Goal: Communication & Community: Answer question/provide support

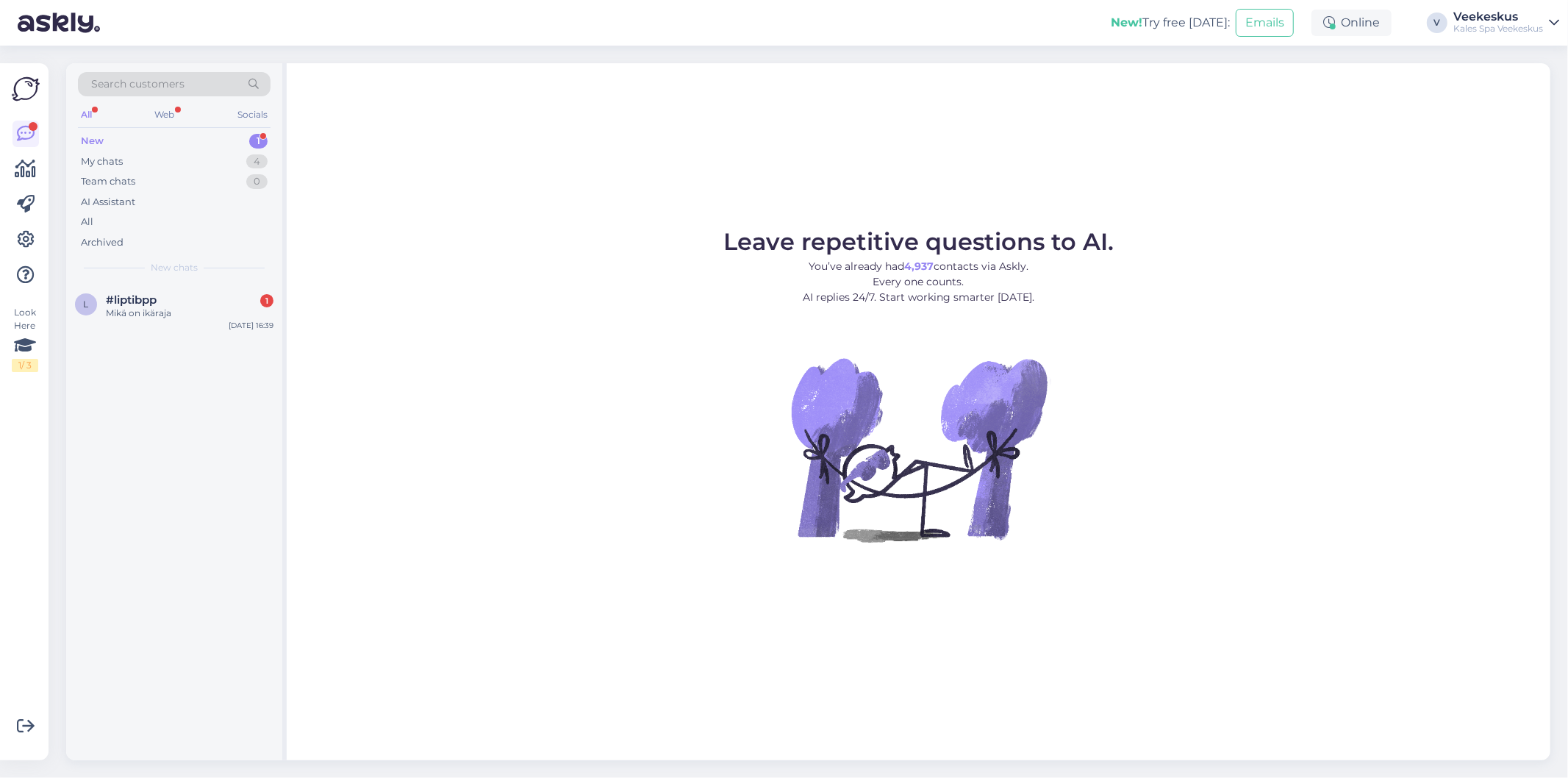
click at [152, 143] on div "New 1" at bounding box center [173, 141] width 192 height 21
click at [238, 344] on div "l #liptibpp 1 Mikä on ikäraja [DATE] 16:39" at bounding box center [174, 522] width 216 height 478
click at [235, 323] on div "[DATE] 16:39" at bounding box center [251, 325] width 45 height 11
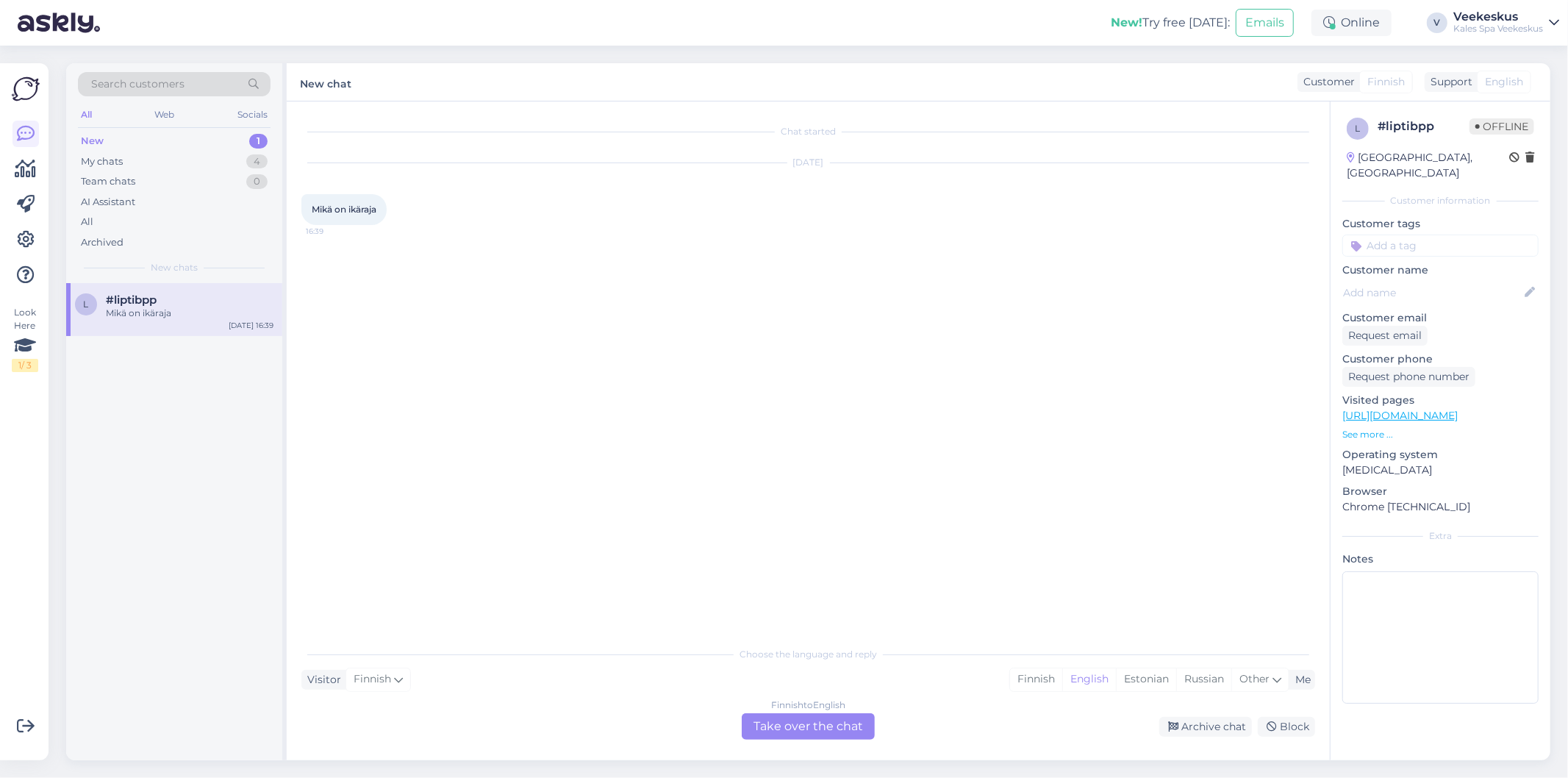
click at [365, 208] on span "Mikä on ikäraja" at bounding box center [344, 209] width 65 height 11
copy div "Mikä on ikäraja 16:39"
click at [506, 678] on div "Visitor Finnish Me Finnish English Estonian Russian Other" at bounding box center [808, 680] width 1014 height 20
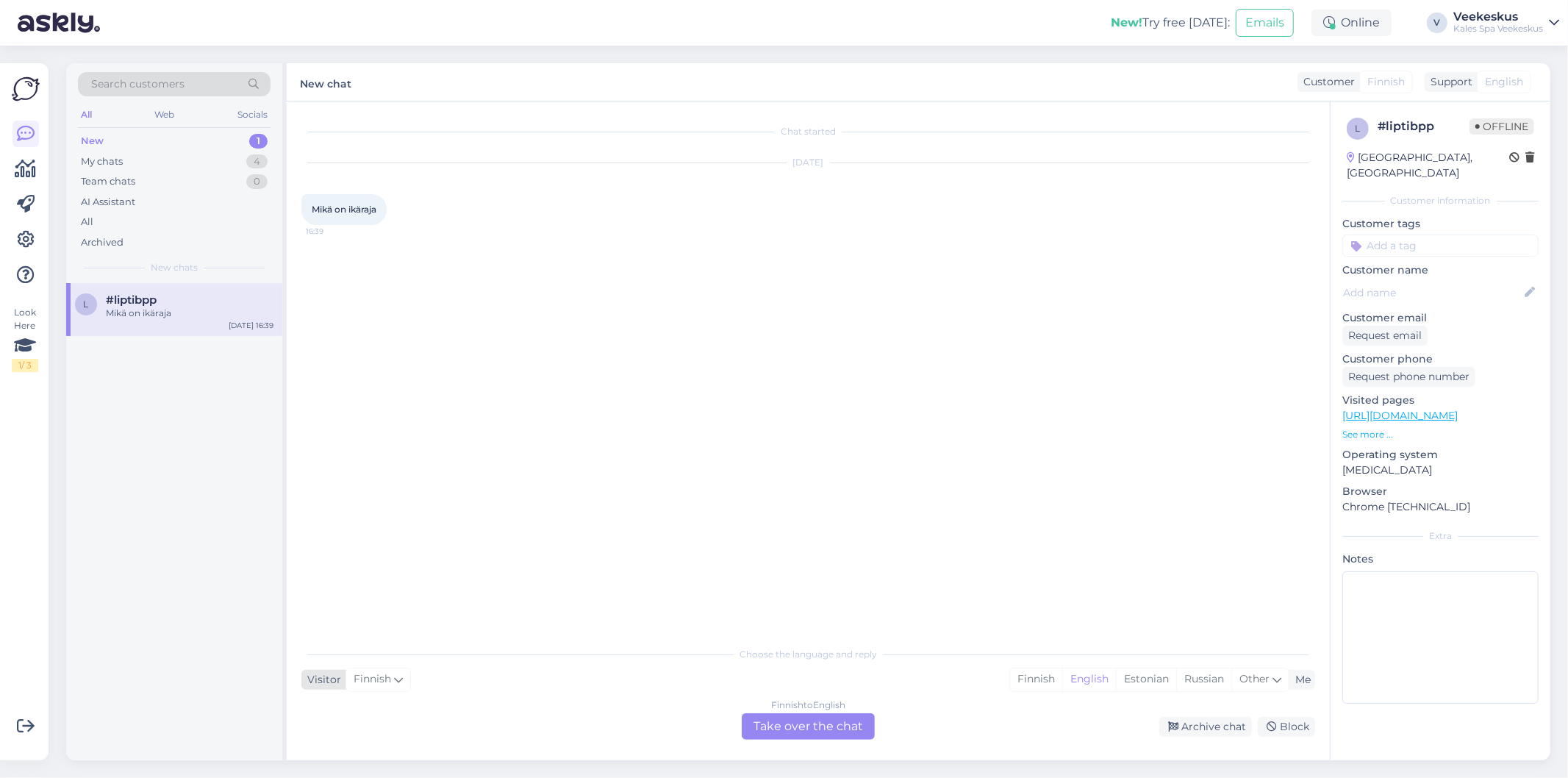
click at [394, 684] on icon at bounding box center [398, 679] width 9 height 16
type input "es"
click at [436, 596] on link "Estonian" at bounding box center [382, 595] width 162 height 24
click at [522, 697] on div "Choose the language and reply Visitor Estonian es Chinese Estonian Japanese Por…" at bounding box center [808, 689] width 1014 height 100
click at [534, 708] on div "Choose the language and reply Visitor Estonian es Chinese Estonian Japanese Por…" at bounding box center [808, 689] width 1014 height 100
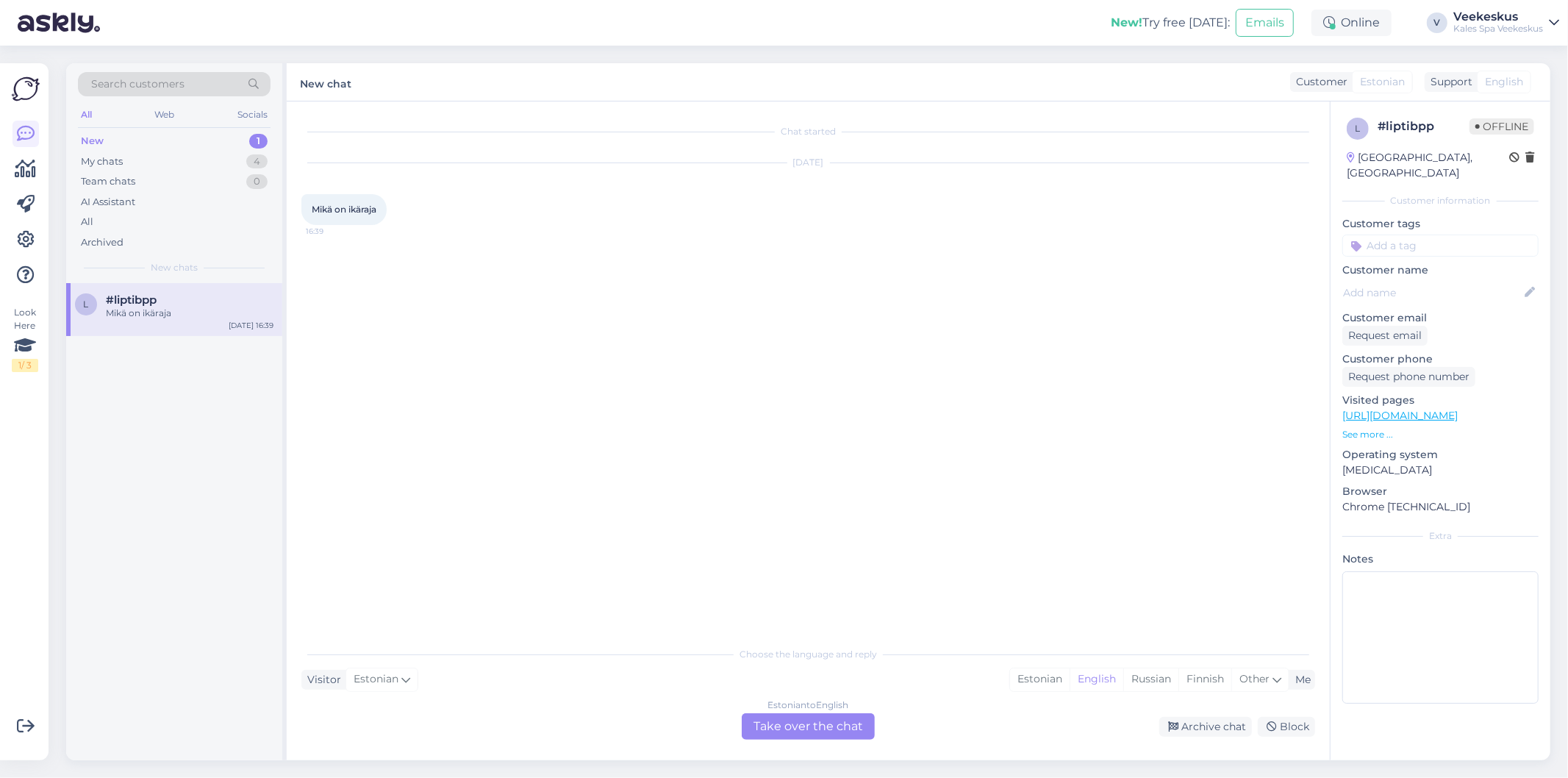
click at [790, 733] on div "Estonian to English Take over the chat" at bounding box center [808, 726] width 133 height 27
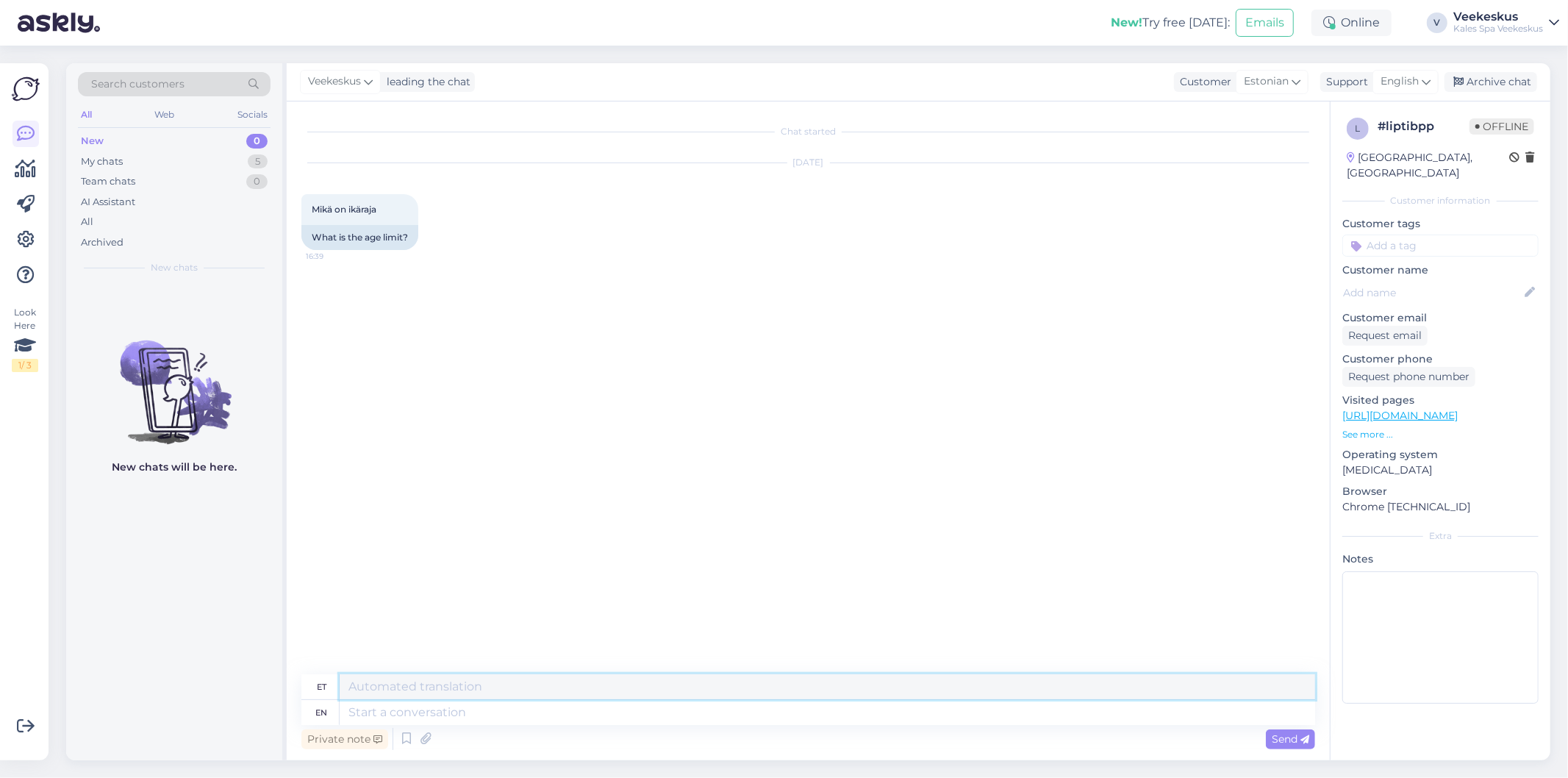
click at [534, 689] on textarea at bounding box center [827, 687] width 976 height 25
paste textarea "Kuni 11-aastased (k.a) lapsed pääsevad veekeskusesse ainult koos pileti lunasta…"
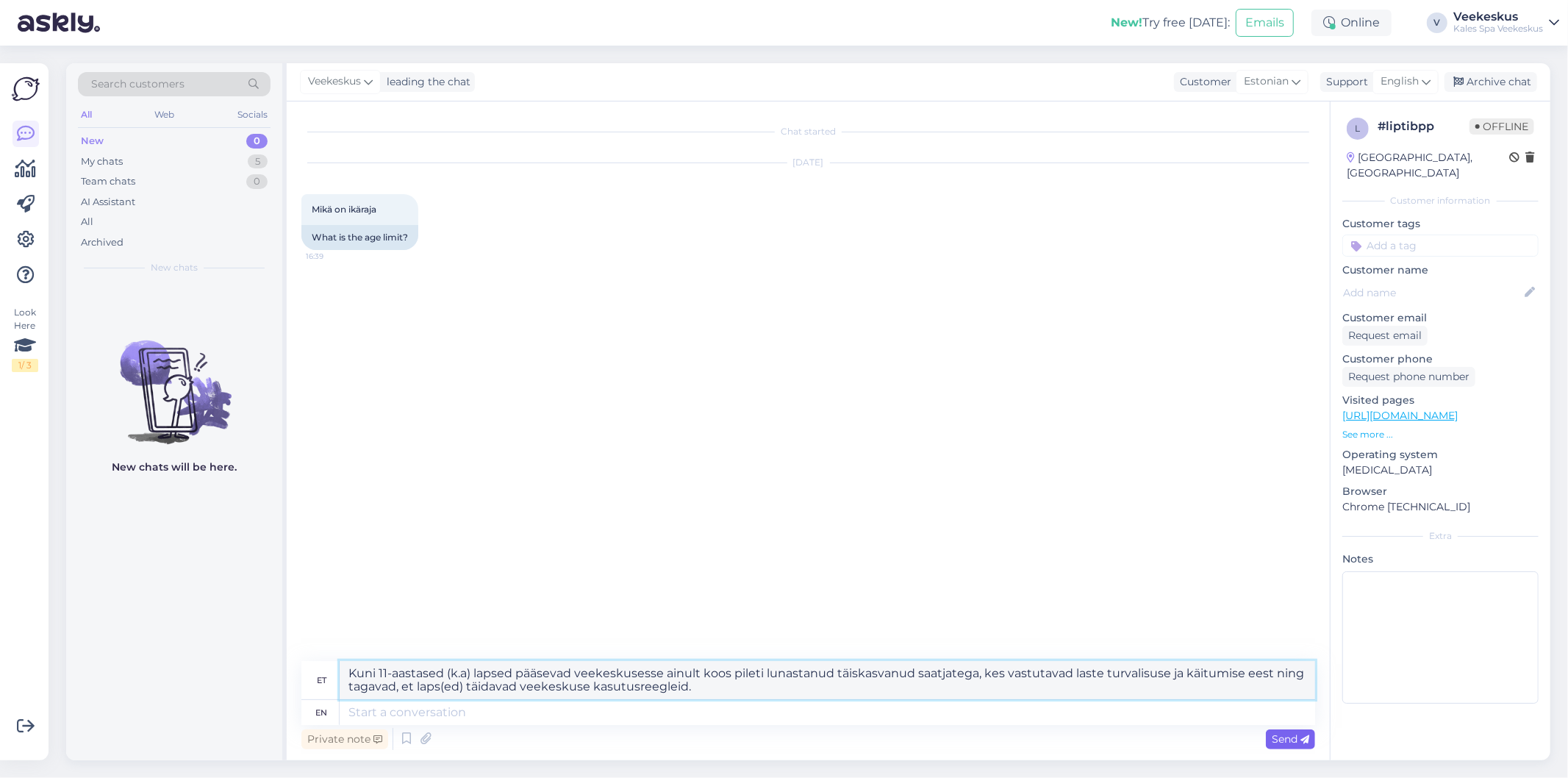
type textarea "Kuni 11-aastased (k.a) lapsed pääsevad veekeskusesse ainult koos pileti lunasta…"
click at [1287, 732] on div "Send" at bounding box center [1290, 739] width 49 height 20
click at [1279, 737] on span "Send" at bounding box center [1290, 738] width 37 height 13
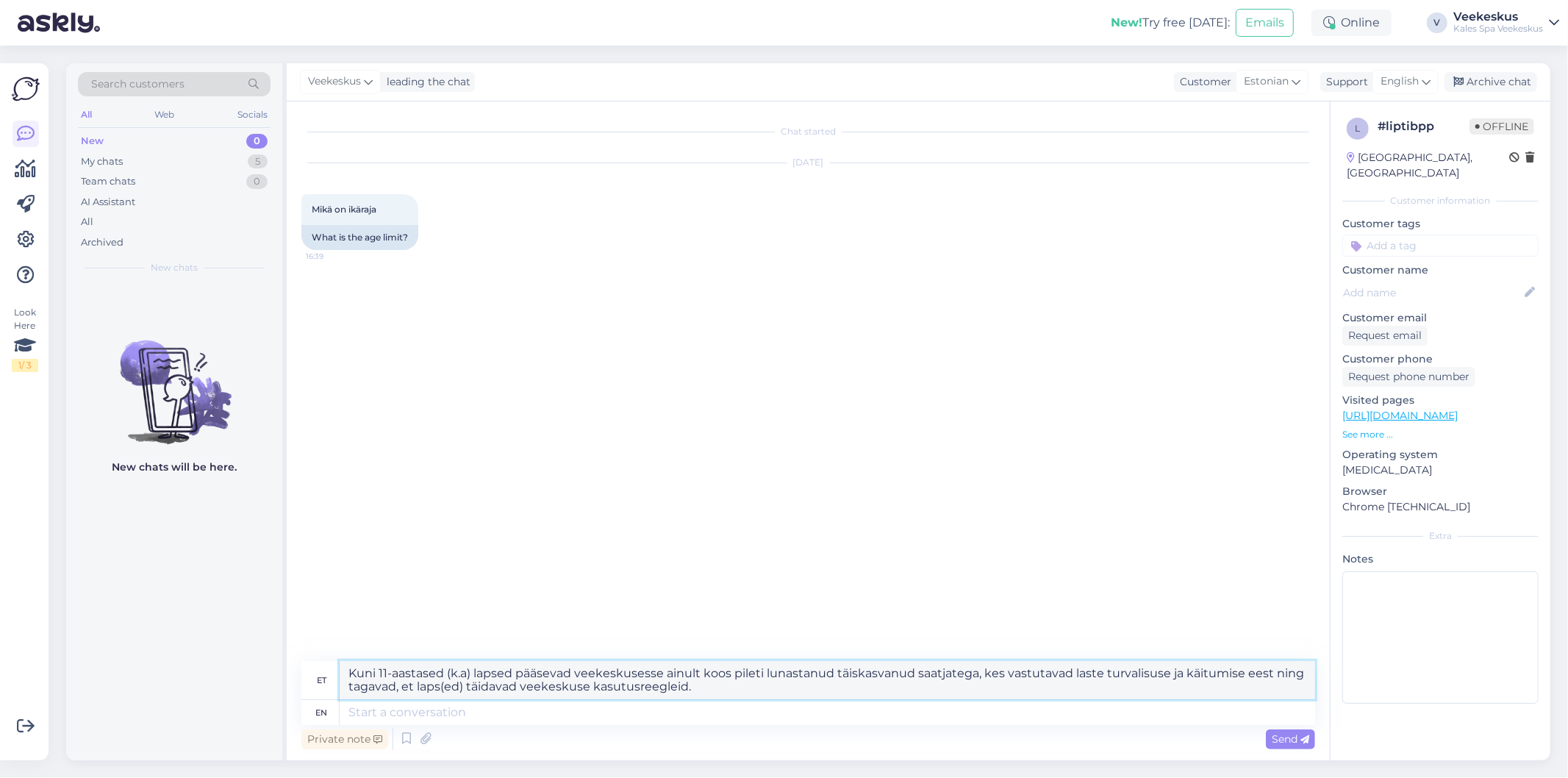
click at [392, 691] on textarea "Kuni 11-aastased (k.a) lapsed pääsevad veekeskusesse ainult koos pileti lunasta…" at bounding box center [827, 680] width 976 height 38
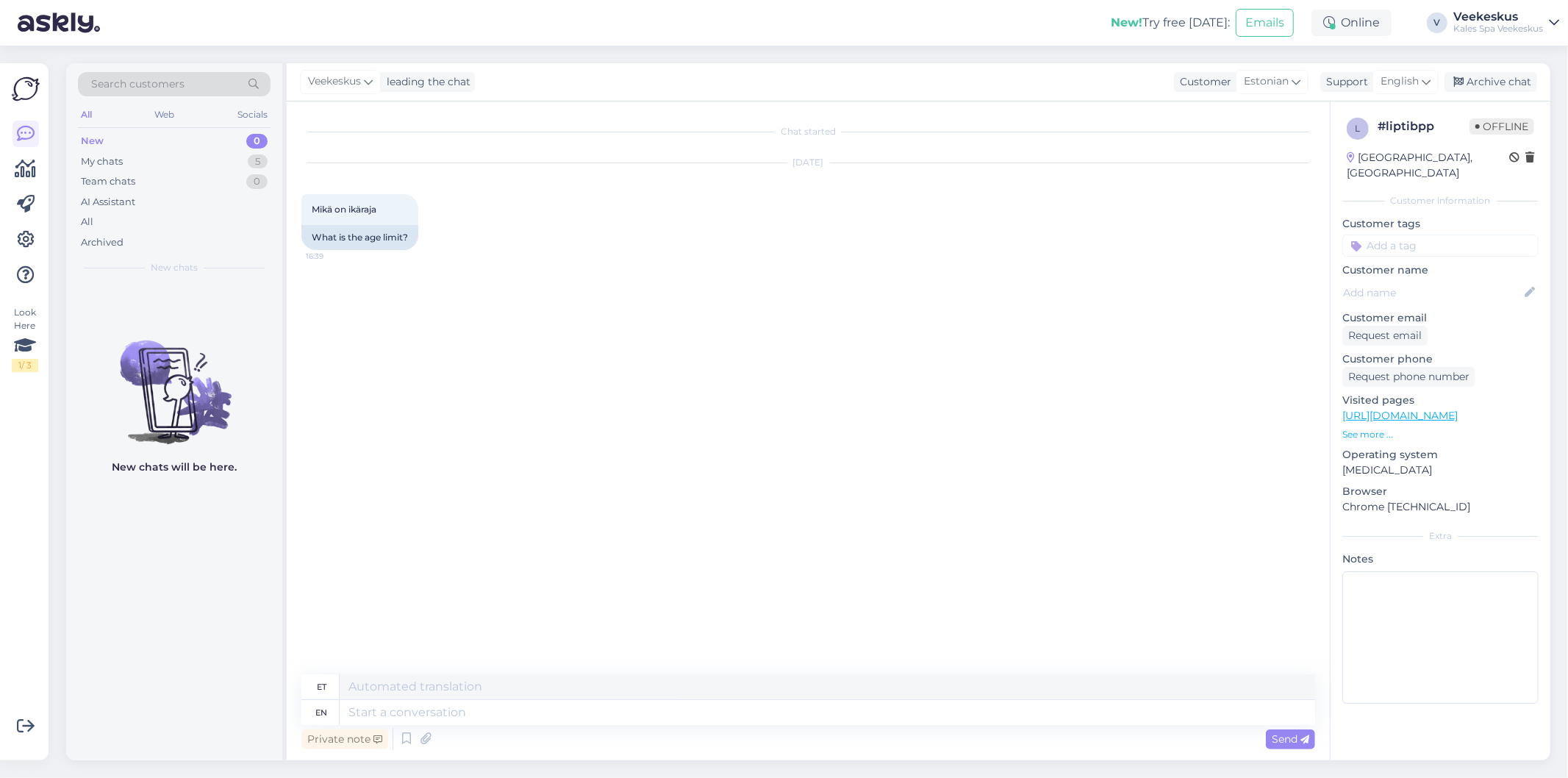
click at [318, 692] on div "et" at bounding box center [322, 687] width 10 height 25
click at [320, 687] on div "et" at bounding box center [322, 687] width 10 height 25
drag, startPoint x: 344, startPoint y: 725, endPoint x: 334, endPoint y: 722, distance: 10.4
click at [341, 725] on div "Private note Send" at bounding box center [808, 738] width 1014 height 28
click at [327, 713] on div "en" at bounding box center [322, 712] width 11 height 25
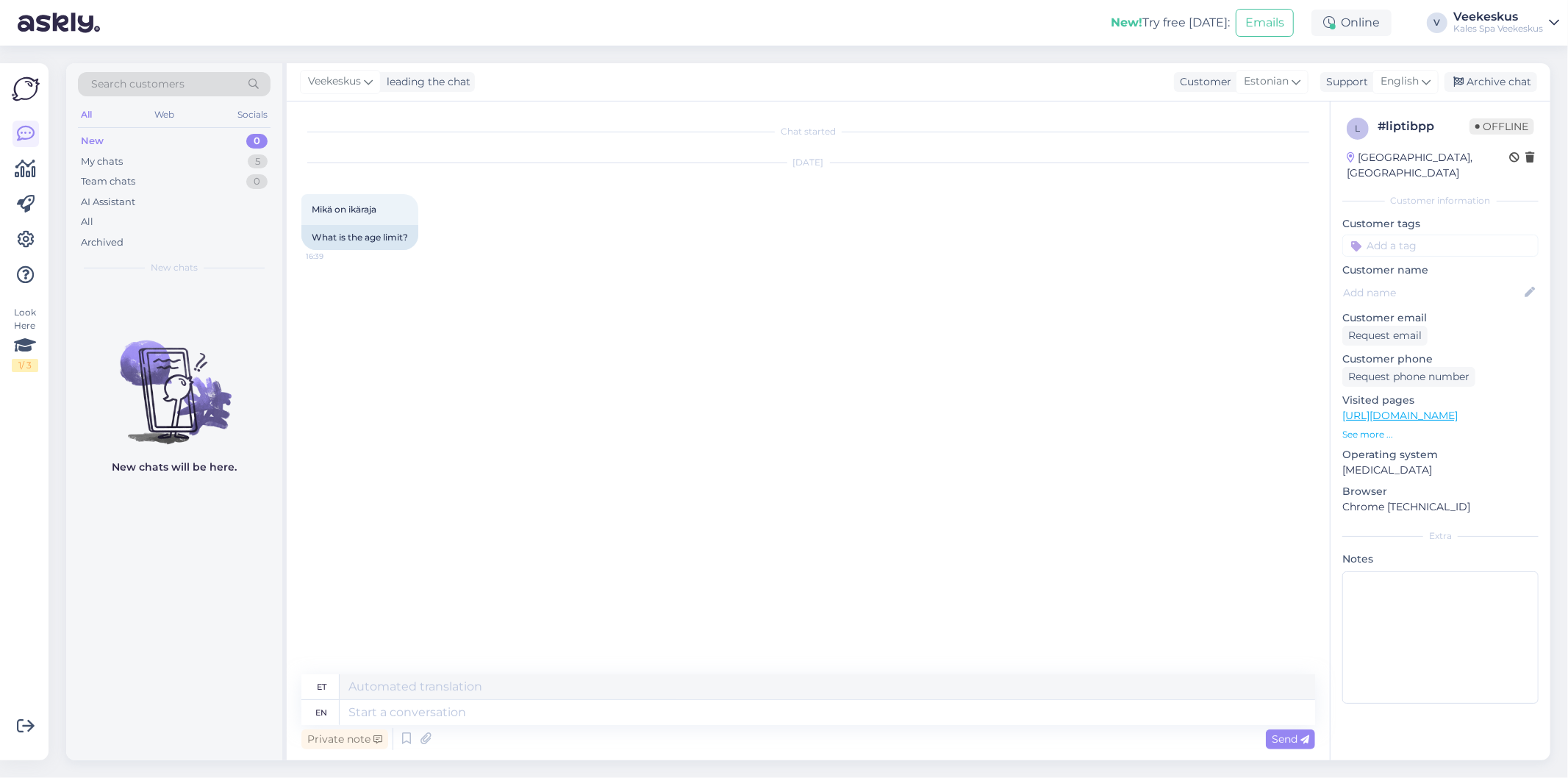
click at [329, 721] on div "en" at bounding box center [320, 712] width 38 height 25
click at [326, 717] on div "en" at bounding box center [322, 712] width 11 height 25
paste textarea "Kuni 11-aastased (k.a) lapsed pääsevad veekeskusesse ainult koos pileti lunasta…"
type textarea "Kuni 11-aastased (k.a) lapsed pääsevad veekeskusesse ainult koos pileti lunasta…"
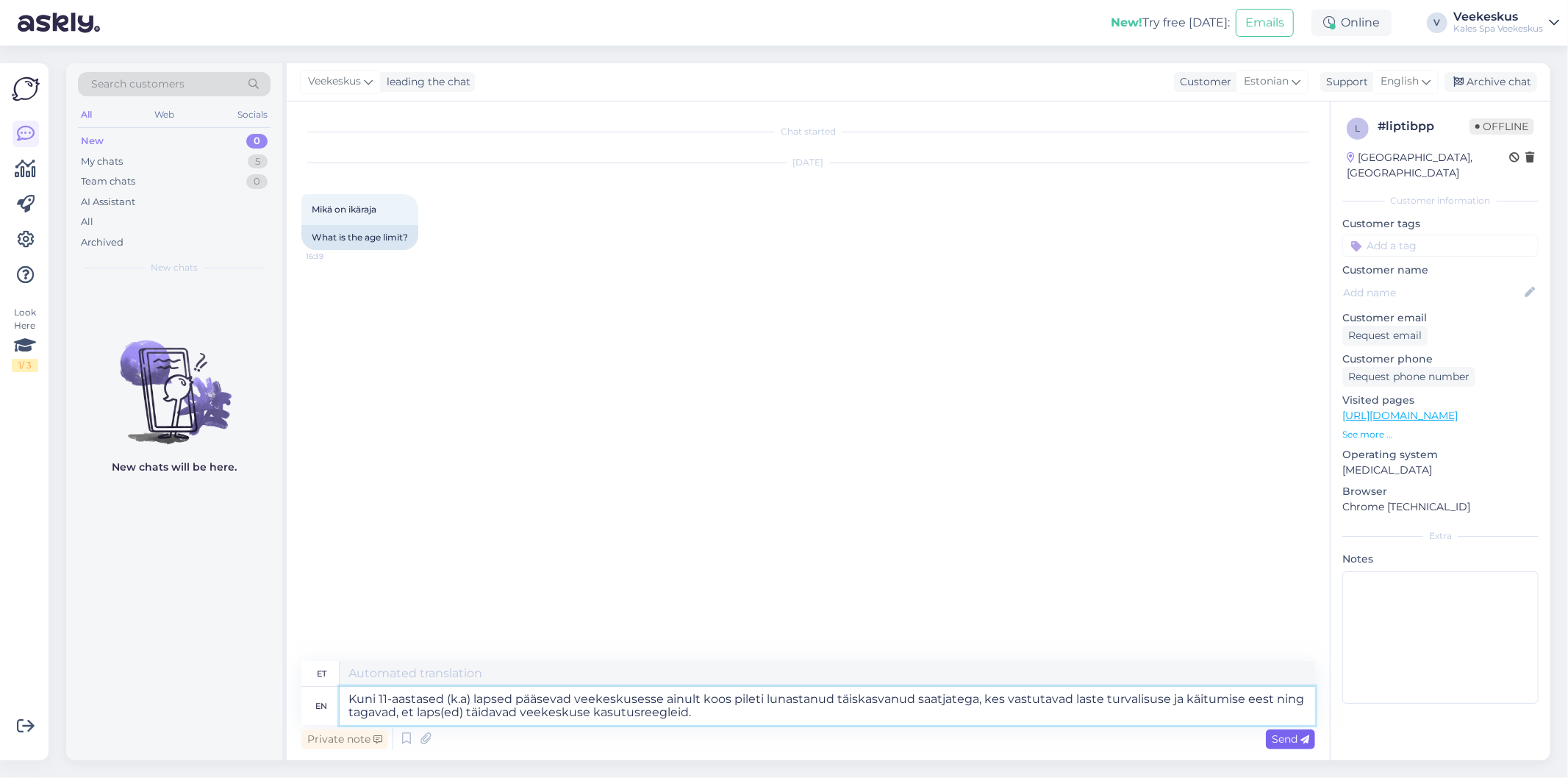
type textarea "Kuni 11-aastased ( ka) lapsed pääsevad veekeskusesse ainult koos pileti lunasta…"
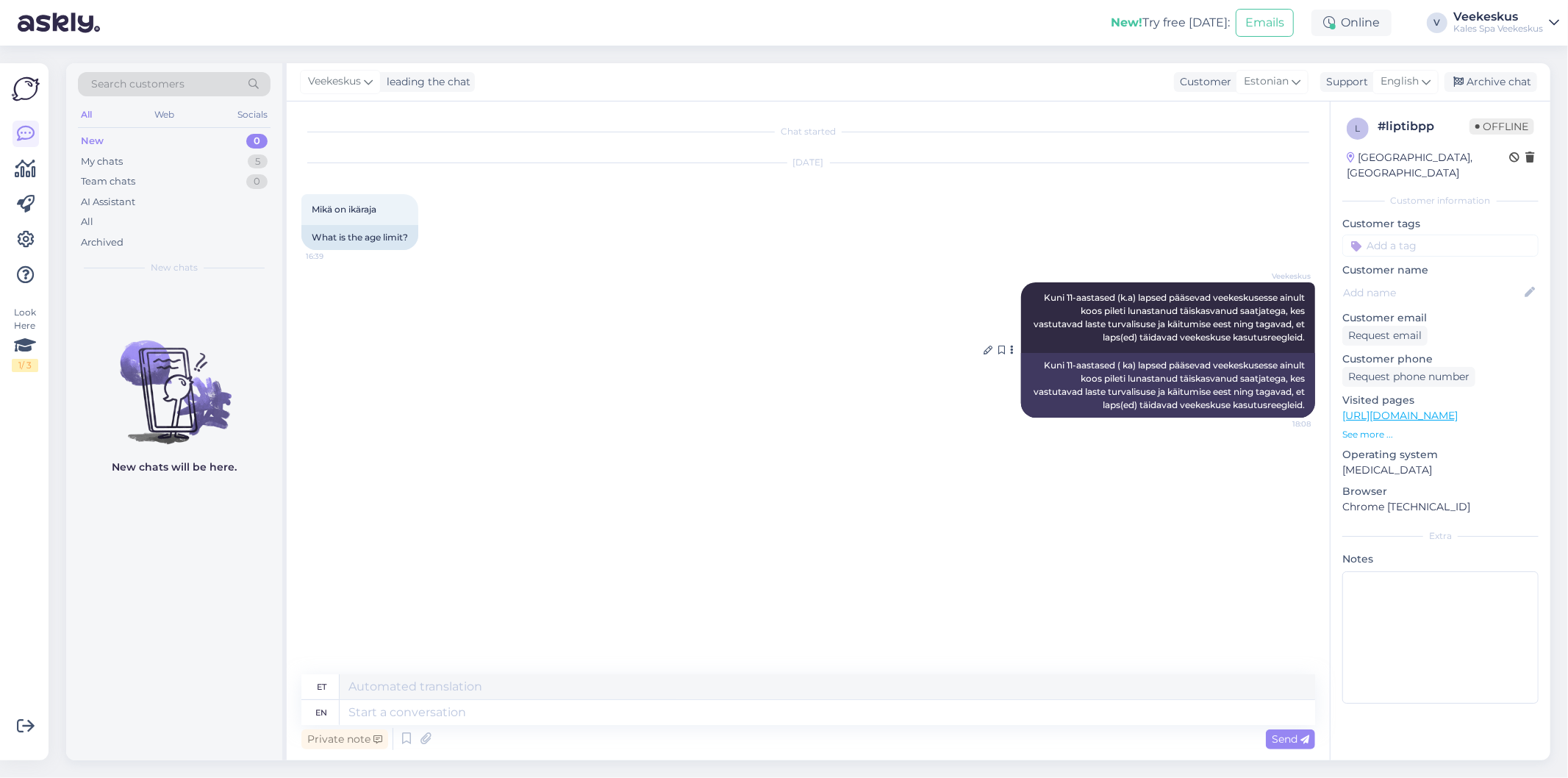
click at [1014, 350] on button at bounding box center [1013, 350] width 9 height 13
click at [981, 505] on div "Chat started [DATE] Mikä on ikäraja 16:39 What is the age limit? Veekeskus Kuni…" at bounding box center [814, 389] width 1027 height 545
click at [513, 714] on textarea at bounding box center [827, 712] width 976 height 25
type textarea "oaasis"
type textarea "oaas"
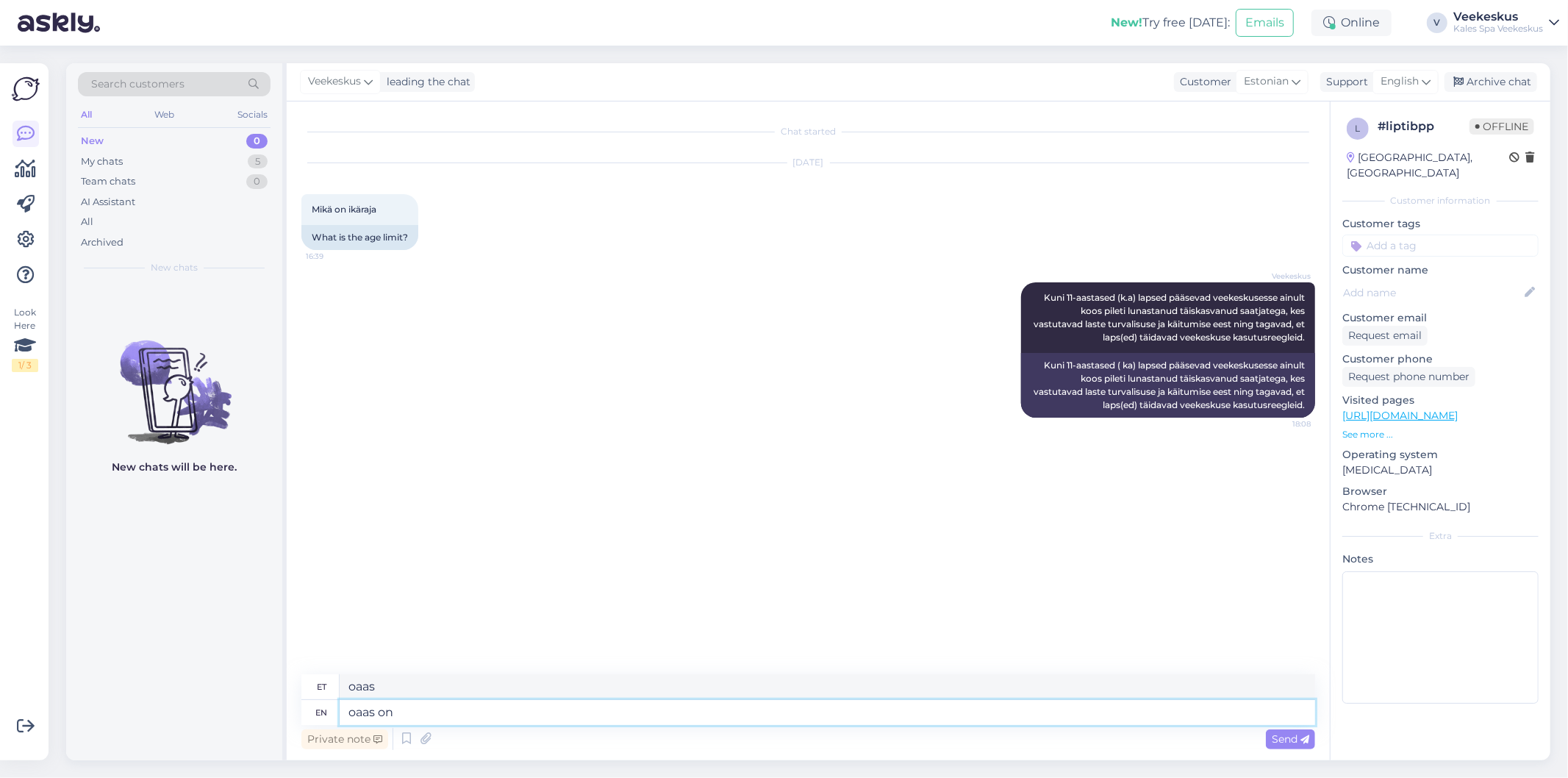
type textarea "oaas on"
type textarea "oaas peal"
type textarea "oaas on 18"
type textarea "oaas 18. kuupäeval"
type textarea "oaas on 18+"
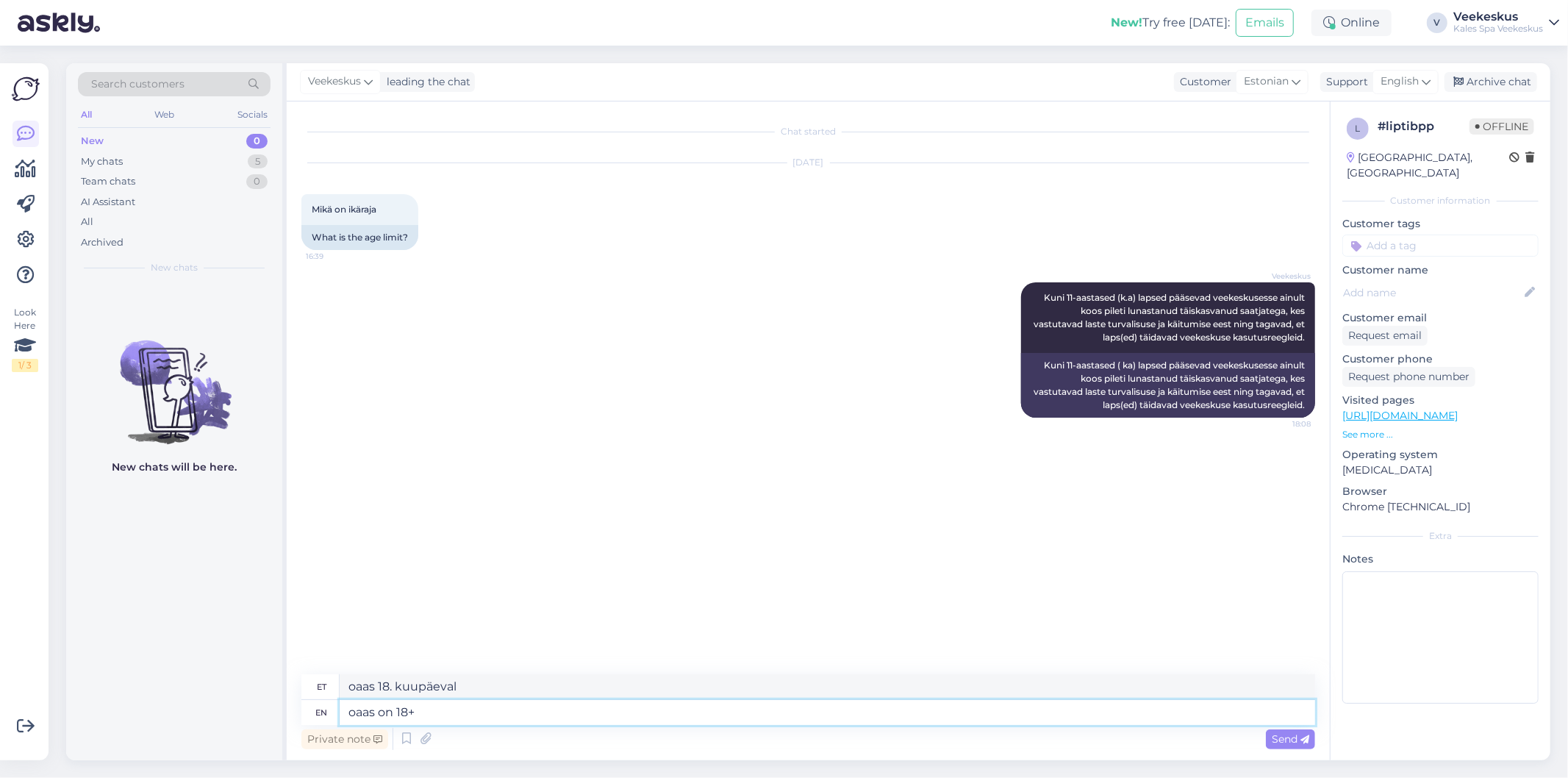
type textarea "oaas 18+"
type textarea "oaas on 18+"
click at [1290, 739] on span "Send" at bounding box center [1290, 738] width 37 height 13
